Goal: Task Accomplishment & Management: Manage account settings

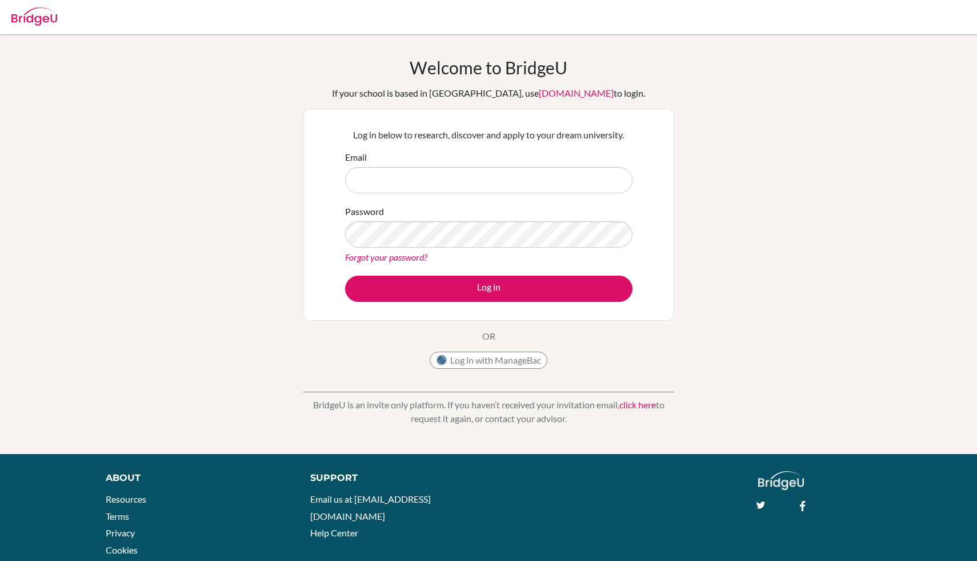
type input "C"
type input "[EMAIL_ADDRESS][DOMAIN_NAME]"
click at [415, 256] on link "Forgot your password?" at bounding box center [386, 256] width 82 height 11
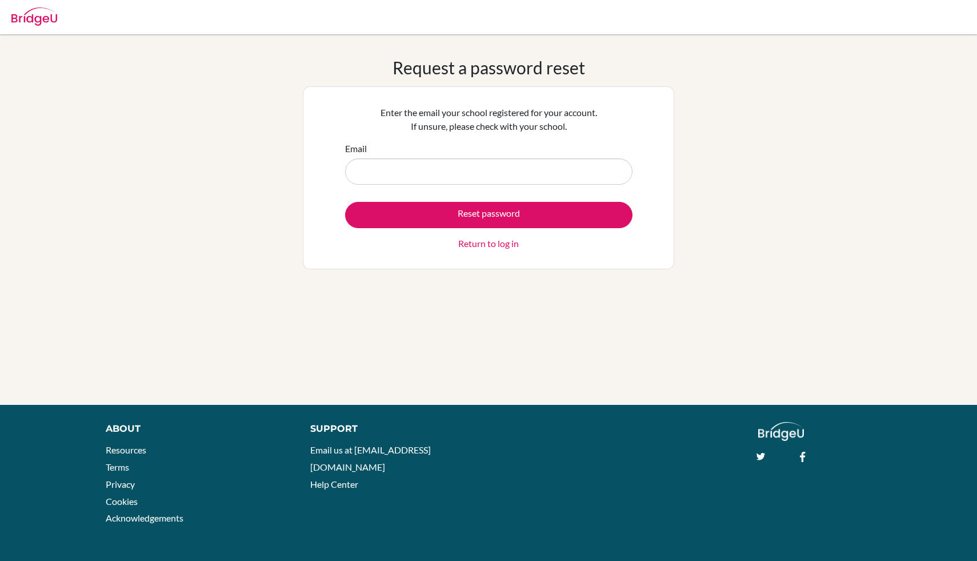
click at [443, 173] on input "Email" at bounding box center [488, 171] width 287 height 26
type input "[EMAIL_ADDRESS][DOMAIN_NAME]"
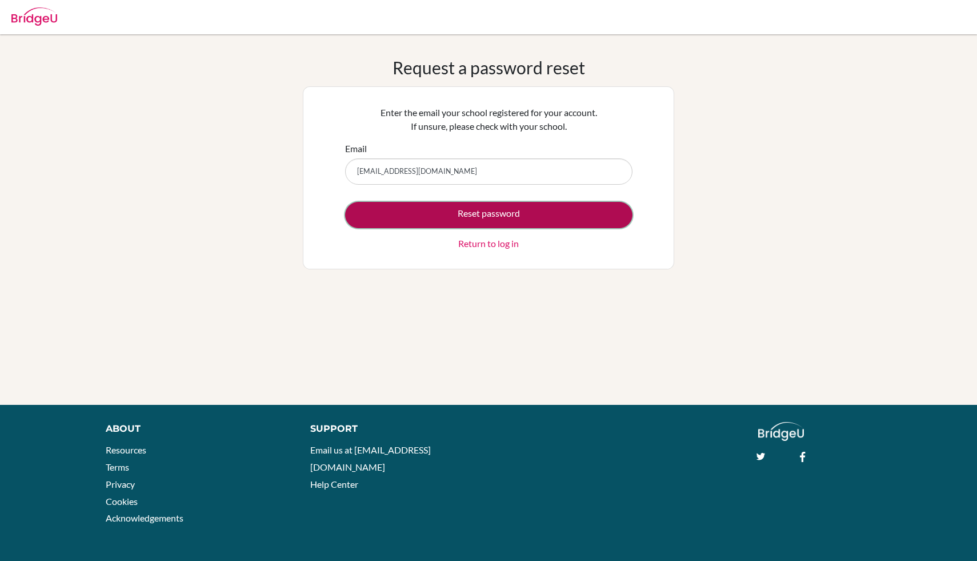
click at [461, 208] on button "Reset password" at bounding box center [488, 215] width 287 height 26
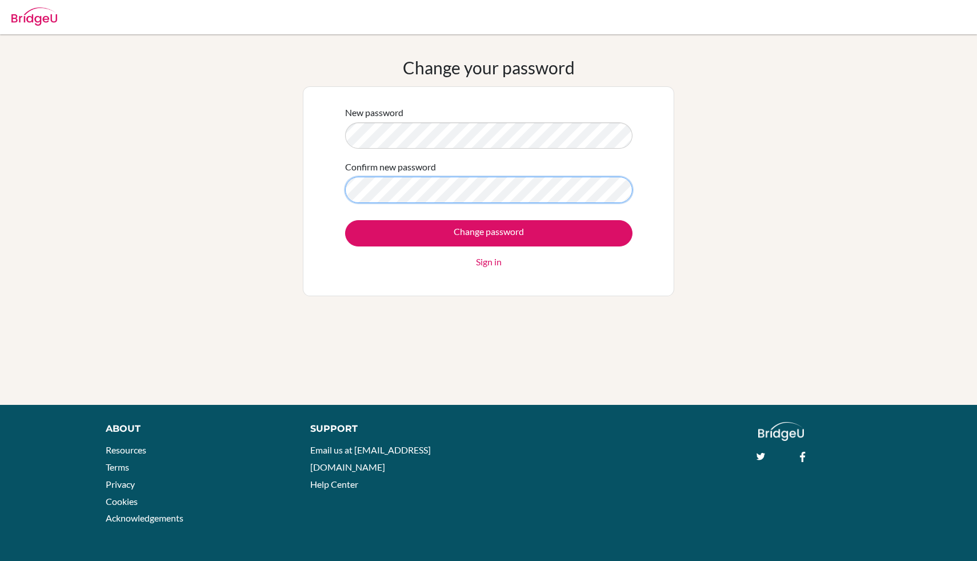
click at [345, 220] on input "Change password" at bounding box center [488, 233] width 287 height 26
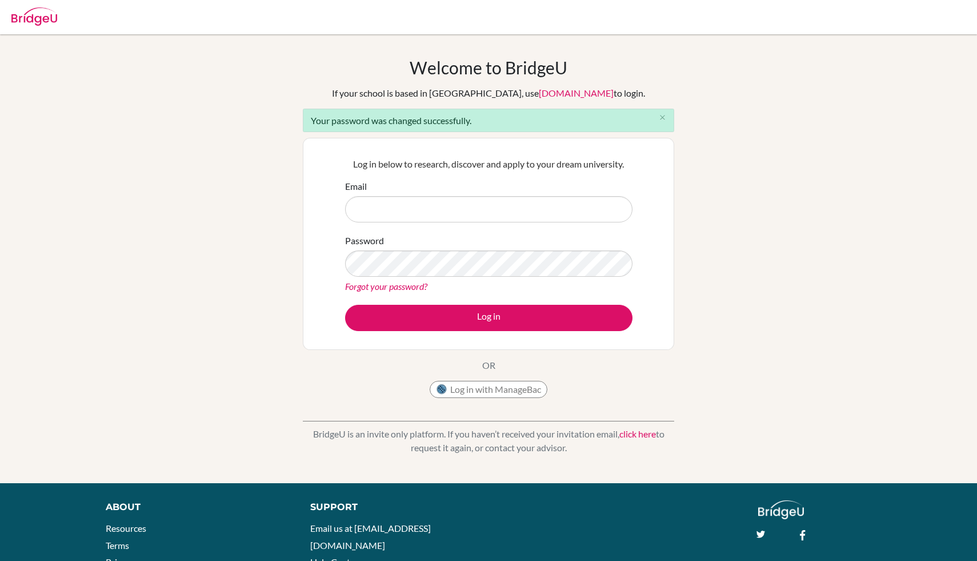
click at [519, 183] on div "Email" at bounding box center [488, 200] width 287 height 43
click at [489, 226] on form "Email Password Forgot your password? Log in" at bounding box center [488, 254] width 287 height 151
click at [483, 206] on input "Email" at bounding box center [488, 209] width 287 height 26
type input "[EMAIL_ADDRESS][DOMAIN_NAME]"
click at [345, 305] on button "Log in" at bounding box center [488, 318] width 287 height 26
